Goal: Navigation & Orientation: Find specific page/section

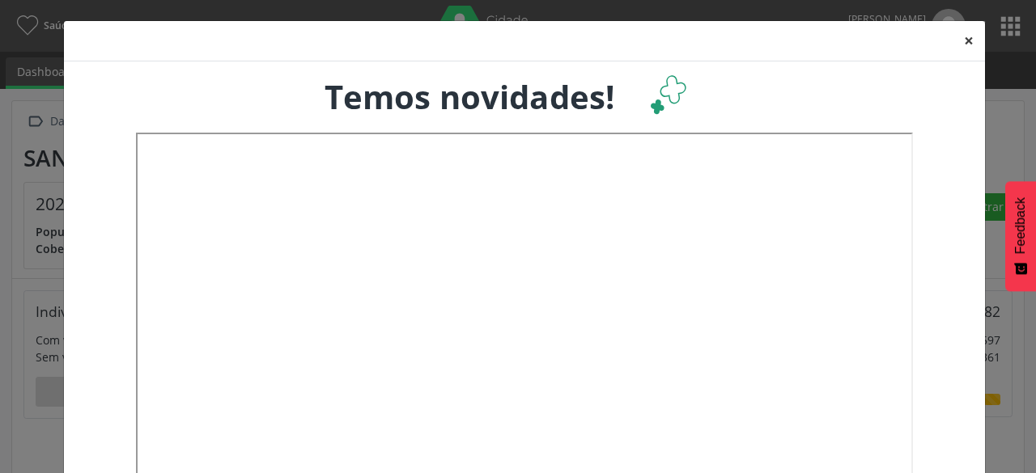
click at [969, 36] on button "×" at bounding box center [969, 41] width 32 height 40
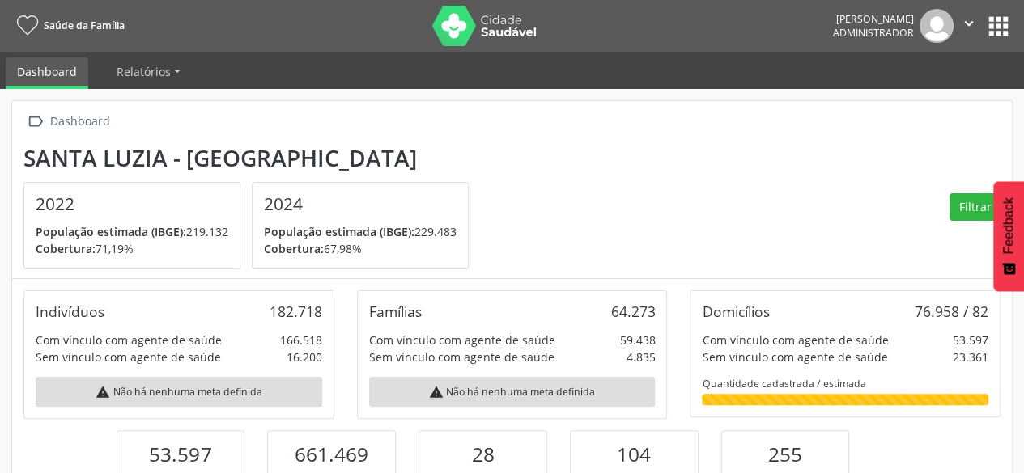
click at [997, 24] on button "apps" at bounding box center [998, 26] width 28 height 28
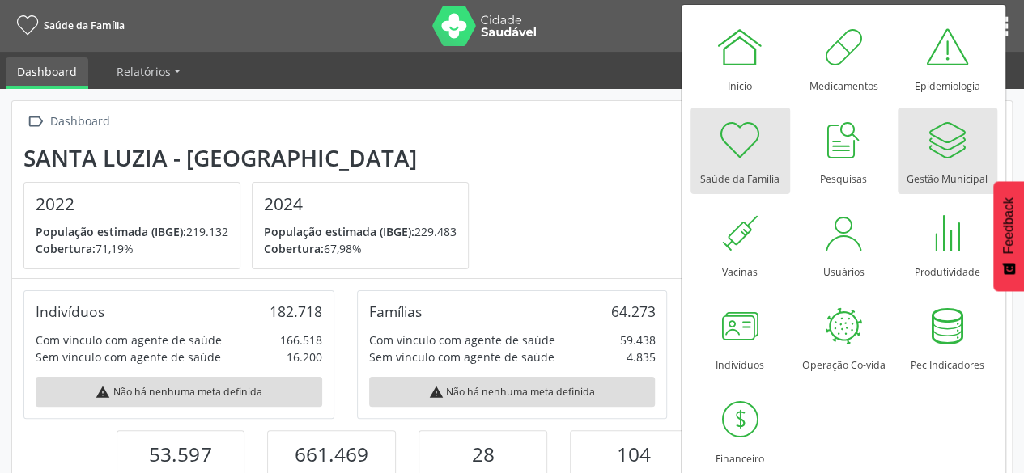
click at [944, 142] on div at bounding box center [947, 140] width 49 height 49
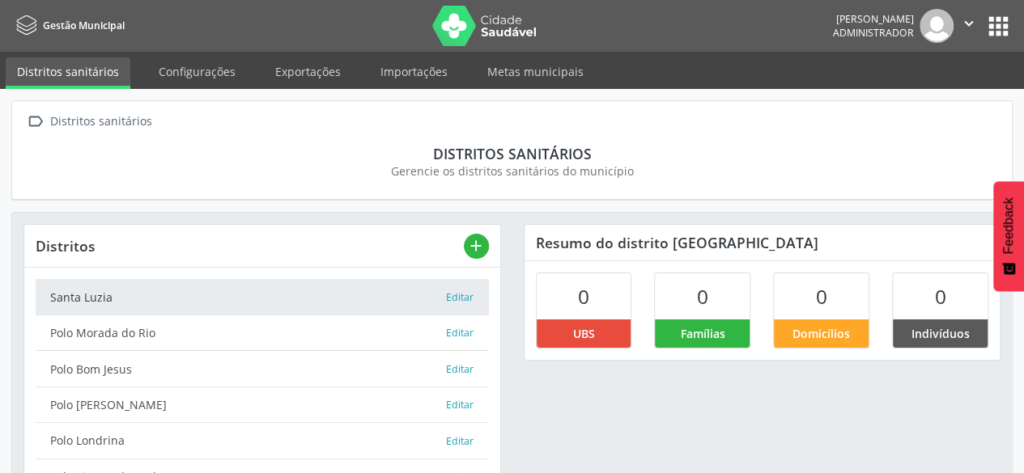
click at [991, 36] on button "apps" at bounding box center [998, 26] width 28 height 28
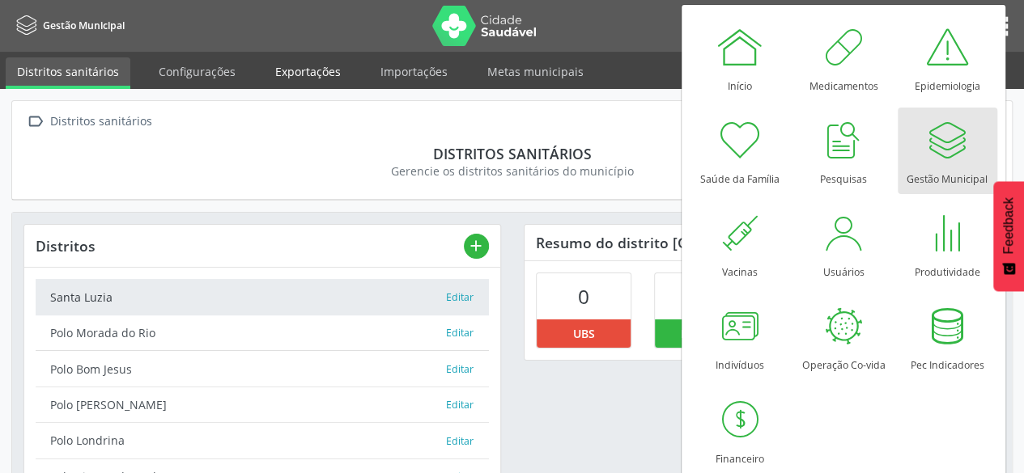
click at [333, 70] on link "Exportações" at bounding box center [308, 71] width 88 height 28
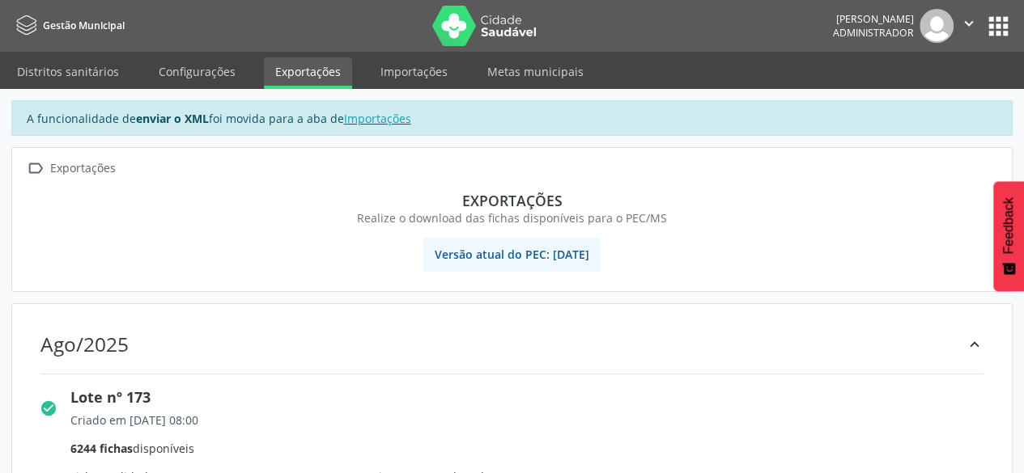
click at [1002, 26] on button "apps" at bounding box center [998, 26] width 28 height 28
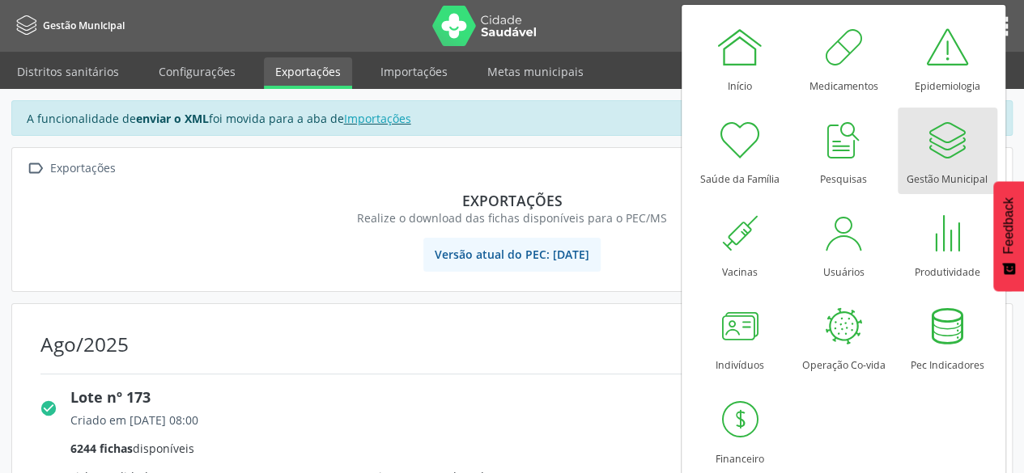
click at [940, 174] on div "Gestão Municipal" at bounding box center [946, 175] width 81 height 22
click at [403, 66] on link "Importações" at bounding box center [414, 71] width 90 height 28
